Goal: Task Accomplishment & Management: Complete application form

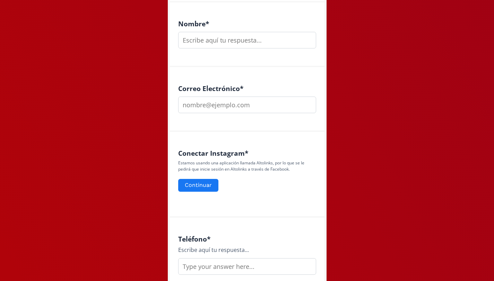
scroll to position [195, 0]
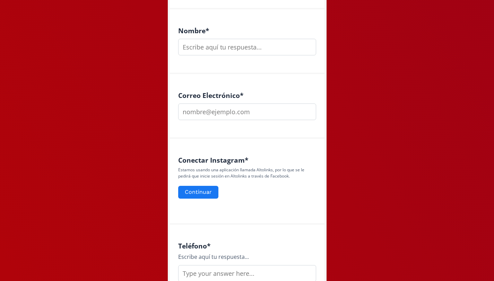
click at [220, 47] on input "text" at bounding box center [247, 47] width 138 height 17
type input "[PERSON_NAME]"
click at [221, 111] on input "email" at bounding box center [247, 112] width 138 height 17
type input "[PERSON_NAME][EMAIL_ADDRESS][DOMAIN_NAME]"
click at [218, 145] on div "Conectar Instagram * Estamos usando una aplicación llamada Altolinks, por lo qu…" at bounding box center [247, 182] width 154 height 86
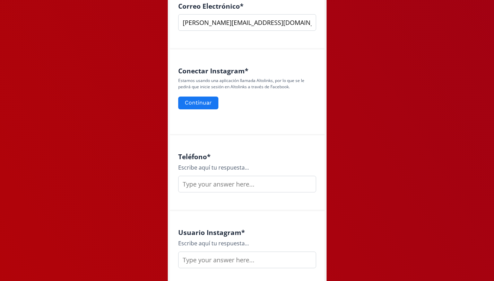
scroll to position [329, 0]
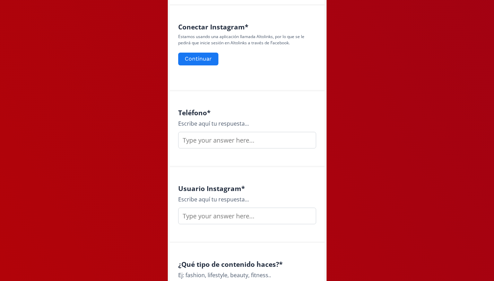
click at [218, 145] on input "text" at bounding box center [247, 140] width 138 height 17
type input "7555571636"
click at [254, 196] on div "Escribe aquí tu respuesta..." at bounding box center [247, 199] width 138 height 8
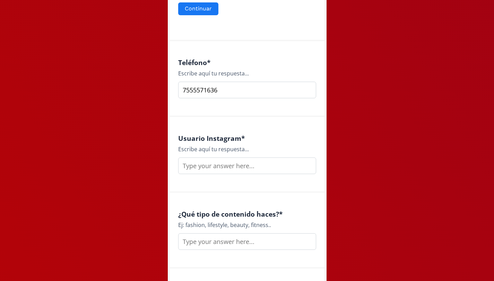
click at [227, 169] on input "text" at bounding box center [247, 166] width 138 height 17
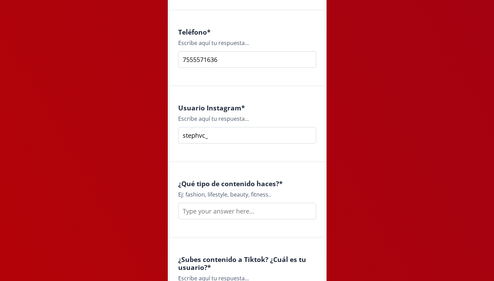
scroll to position [443, 0]
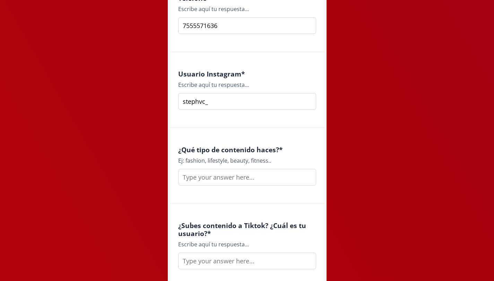
type input "stephvc_"
click at [259, 178] on input "text" at bounding box center [247, 177] width 138 height 17
click at [206, 177] on input "lifestyle fashion" at bounding box center [247, 177] width 138 height 17
click at [241, 181] on input "lifestyle-fashion" at bounding box center [247, 177] width 138 height 17
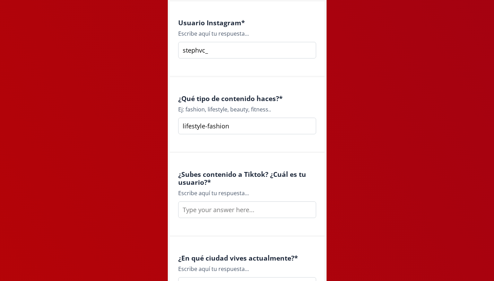
scroll to position [506, 0]
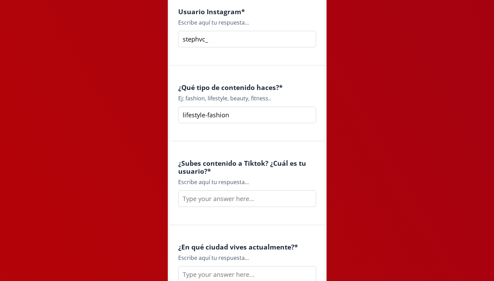
type input "lifestyle-fashion"
click at [239, 202] on input "text" at bounding box center [247, 199] width 138 height 17
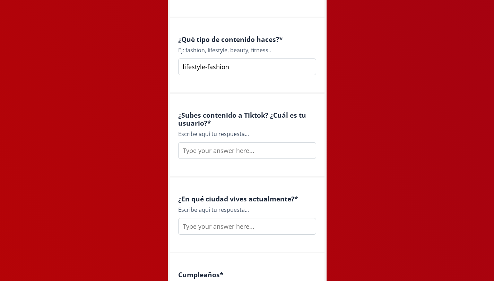
scroll to position [563, 0]
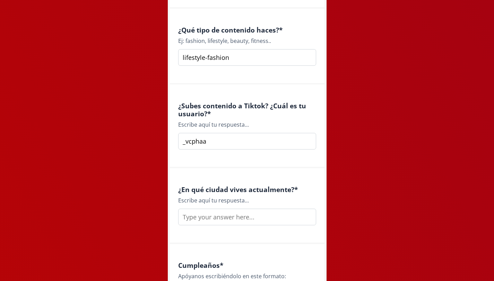
type input "_vcphaa"
click at [238, 222] on input "text" at bounding box center [247, 217] width 138 height 17
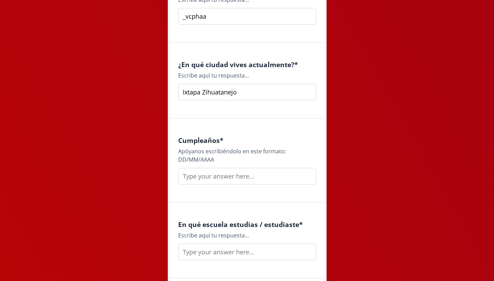
type input "Ixtapa Zihuatanejo"
click at [220, 176] on input "text" at bounding box center [247, 176] width 138 height 17
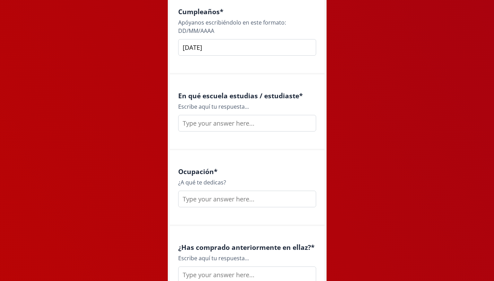
type input "[DATE]"
click at [238, 125] on input "text" at bounding box center [247, 123] width 138 height 17
type input "Ibero"
click at [250, 200] on input "text" at bounding box center [247, 199] width 138 height 17
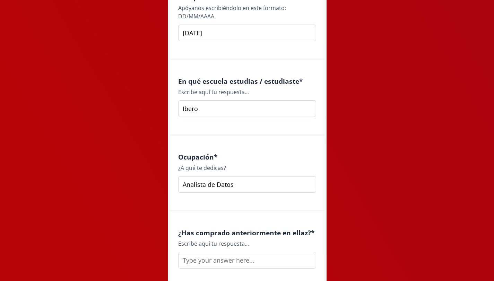
type input "Analista de Datos"
click at [251, 225] on div "¿Has comprado anteriormente en ellaz? * Escribe aquí tu respuesta..." at bounding box center [247, 250] width 154 height 76
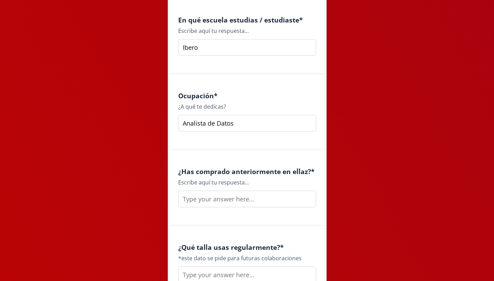
click at [244, 202] on input "text" at bounding box center [247, 199] width 138 height 17
type input "Si"
click at [247, 227] on div "¿Qué talla usas regularmente? * *este dato se pide para futuras colaboraciones" at bounding box center [247, 264] width 154 height 76
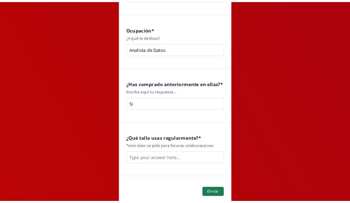
scroll to position [983, 0]
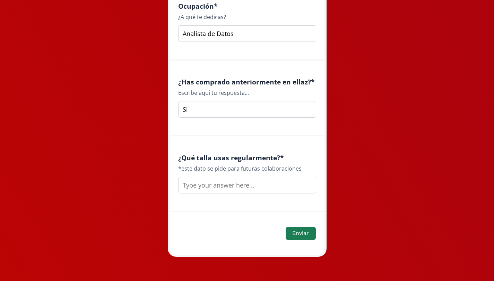
click at [231, 184] on input "text" at bounding box center [247, 185] width 138 height 17
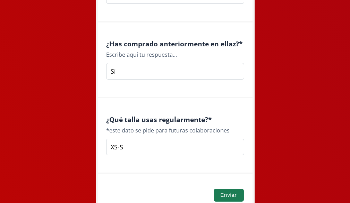
scroll to position [1059, 0]
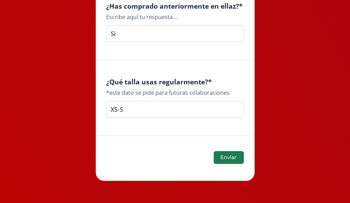
click at [120, 110] on input "XS-S" at bounding box center [175, 109] width 138 height 17
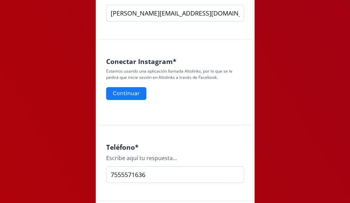
scroll to position [288, 0]
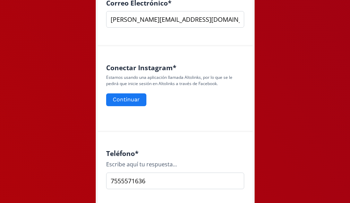
type input "XS/S"
